Goal: Task Accomplishment & Management: Manage account settings

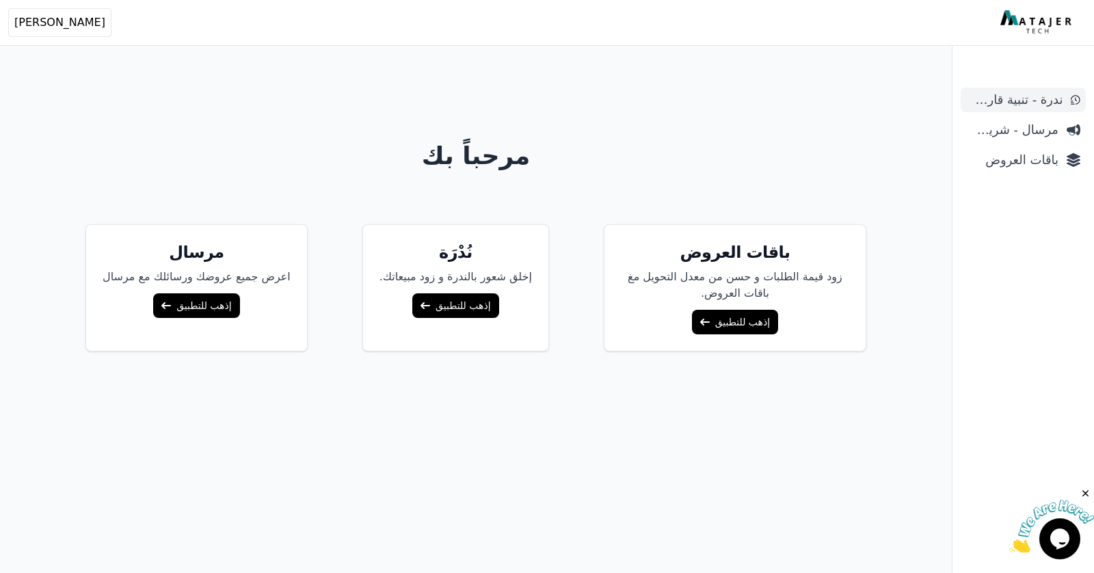
click at [1021, 98] on span "ندرة - تنبية قارب علي النفاذ" at bounding box center [1014, 99] width 96 height 19
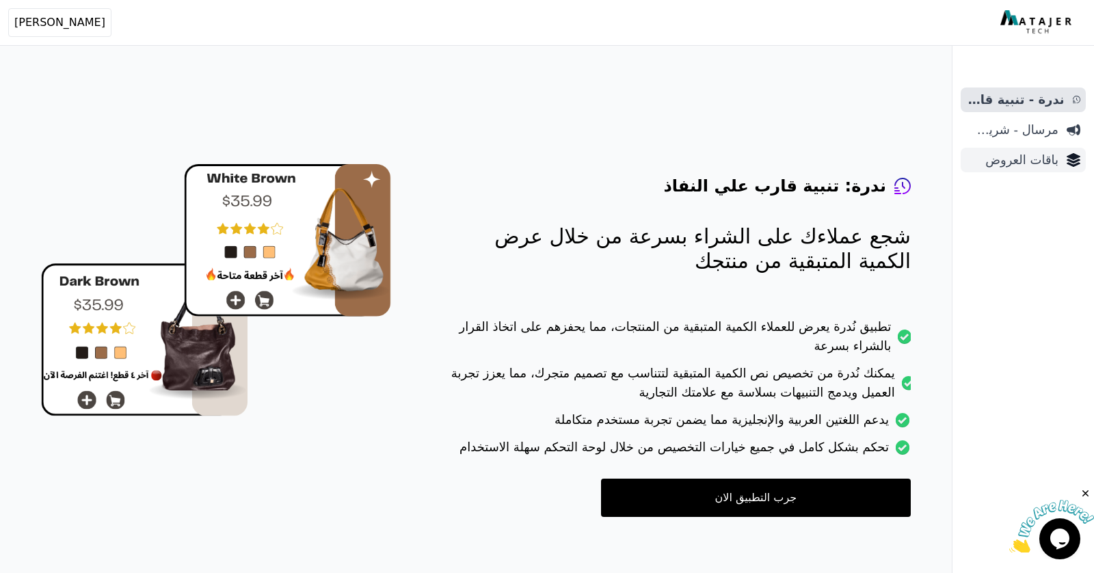
click at [1009, 163] on span "باقات العروض" at bounding box center [1012, 159] width 92 height 19
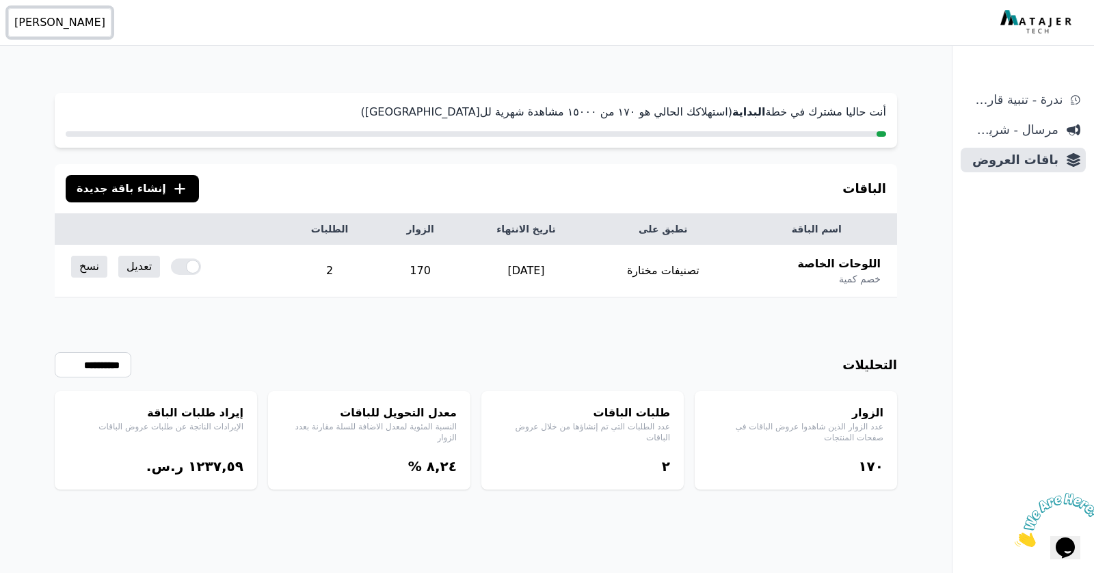
click at [57, 21] on span "[PERSON_NAME]" at bounding box center [59, 22] width 91 height 16
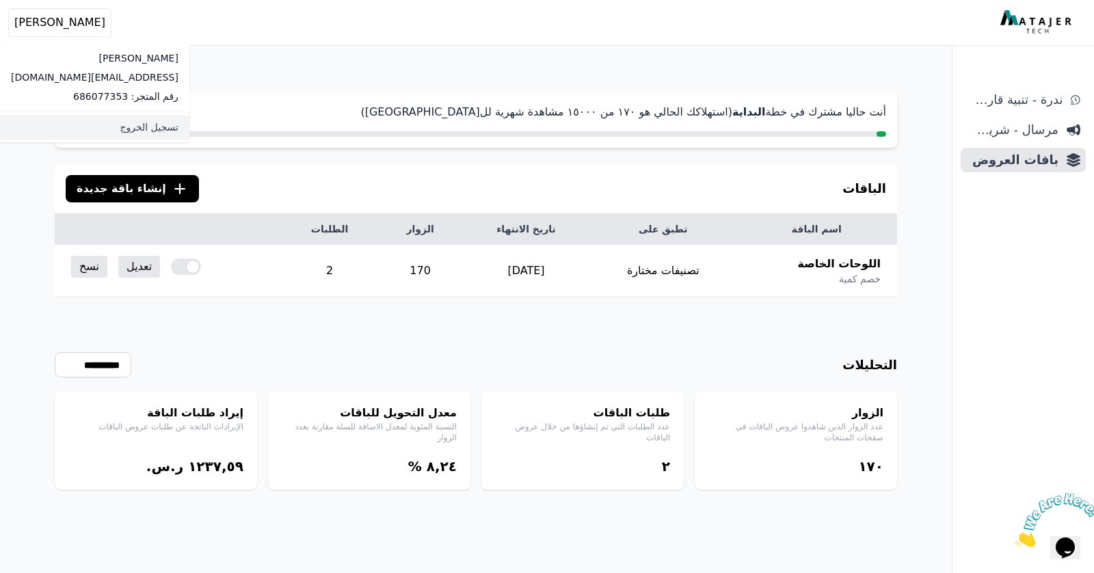
click at [101, 130] on link "تسجيل الخروج" at bounding box center [94, 127] width 189 height 25
